Goal: Task Accomplishment & Management: Manage account settings

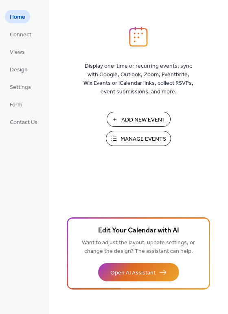
drag, startPoint x: 0, startPoint y: 0, endPoint x: 142, endPoint y: 139, distance: 198.7
click at [142, 139] on span "Manage Events" at bounding box center [144, 139] width 46 height 9
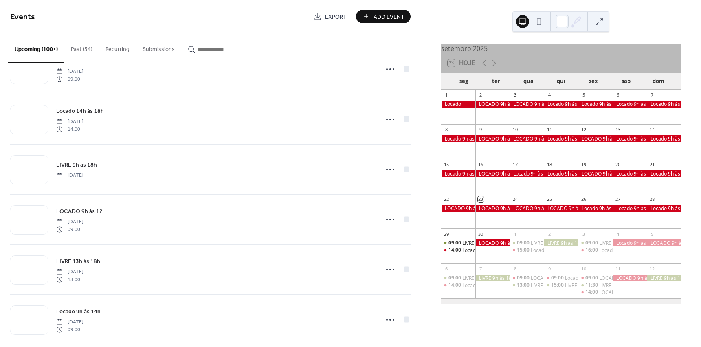
scroll to position [855, 0]
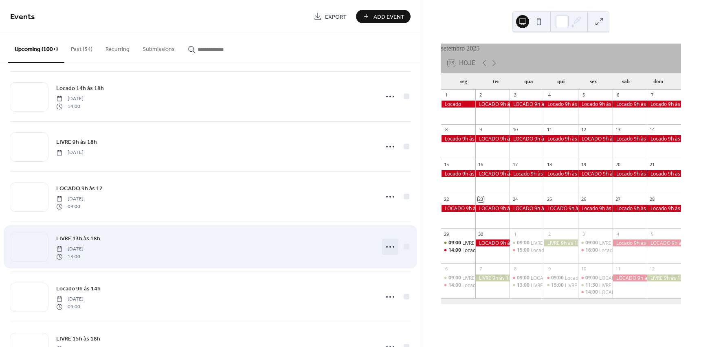
click at [387, 245] on icon at bounding box center [390, 246] width 13 height 13
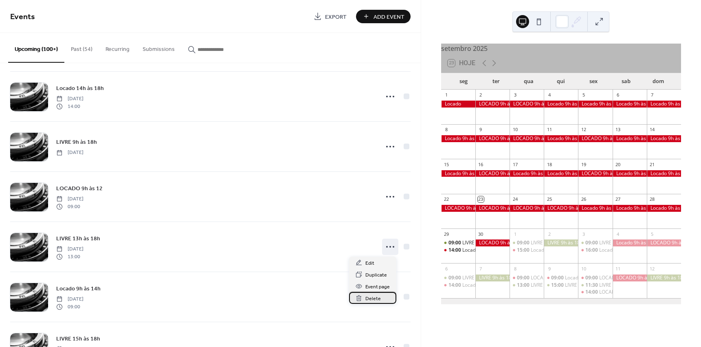
click at [372, 299] on span "Delete" at bounding box center [372, 298] width 15 height 9
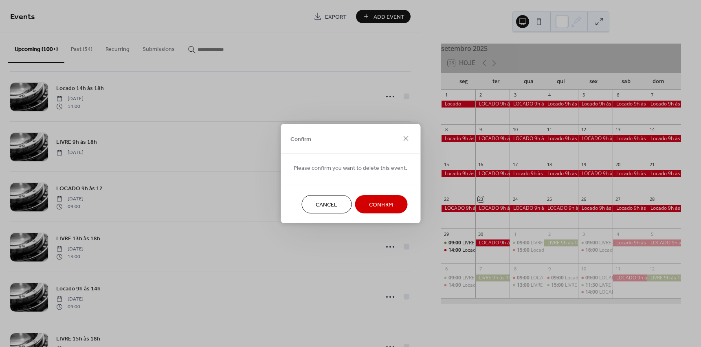
click at [388, 192] on div "Cancel Confirm" at bounding box center [351, 204] width 140 height 38
click at [382, 203] on span "Confirm" at bounding box center [381, 205] width 24 height 9
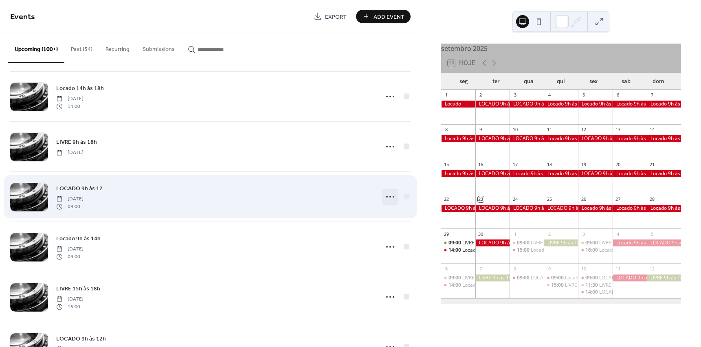
click at [388, 195] on icon at bounding box center [390, 196] width 13 height 13
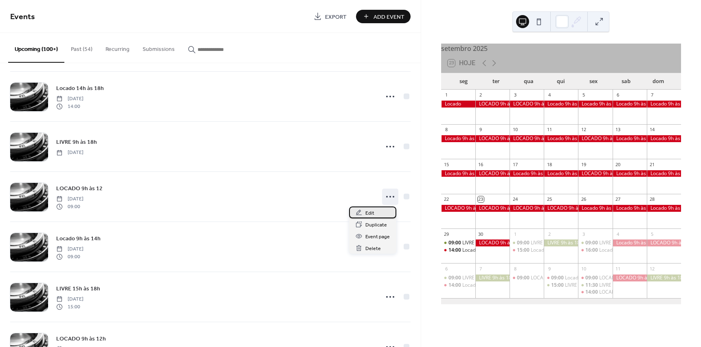
click at [373, 215] on span "Edit" at bounding box center [369, 213] width 9 height 9
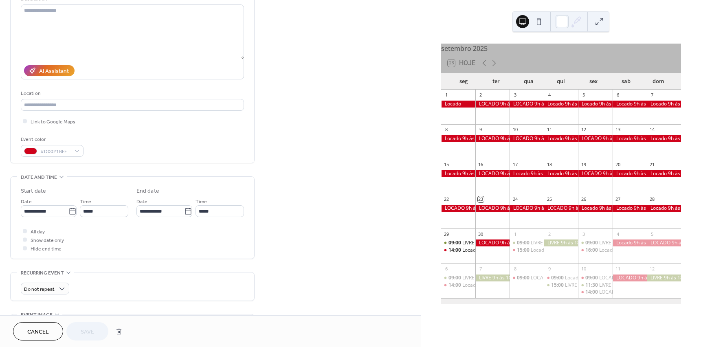
scroll to position [122, 0]
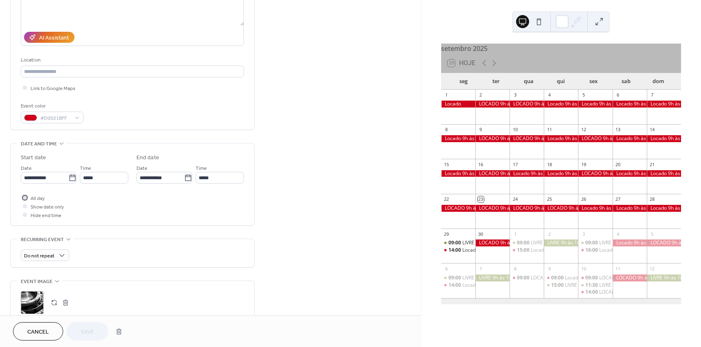
click at [24, 197] on div at bounding box center [25, 197] width 4 height 4
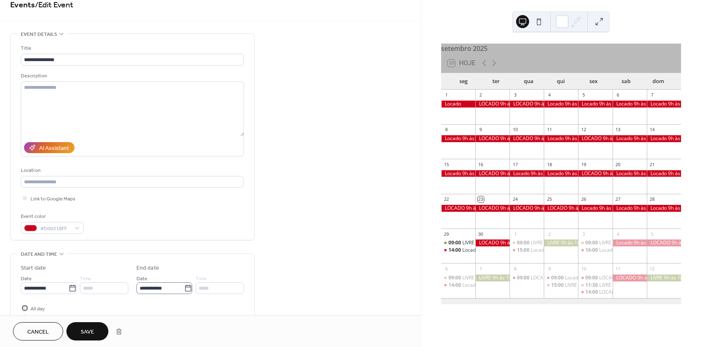
scroll to position [0, 0]
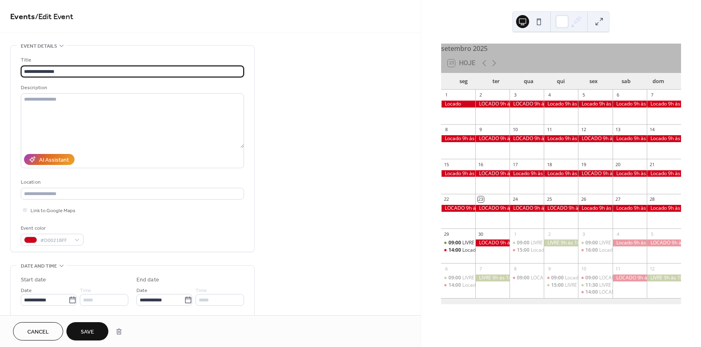
drag, startPoint x: 60, startPoint y: 71, endPoint x: 86, endPoint y: 72, distance: 26.1
click at [86, 72] on input "**********" at bounding box center [132, 72] width 223 height 12
type input "**********"
click at [88, 330] on span "Save" at bounding box center [87, 332] width 13 height 9
